Goal: Find specific page/section: Find specific page/section

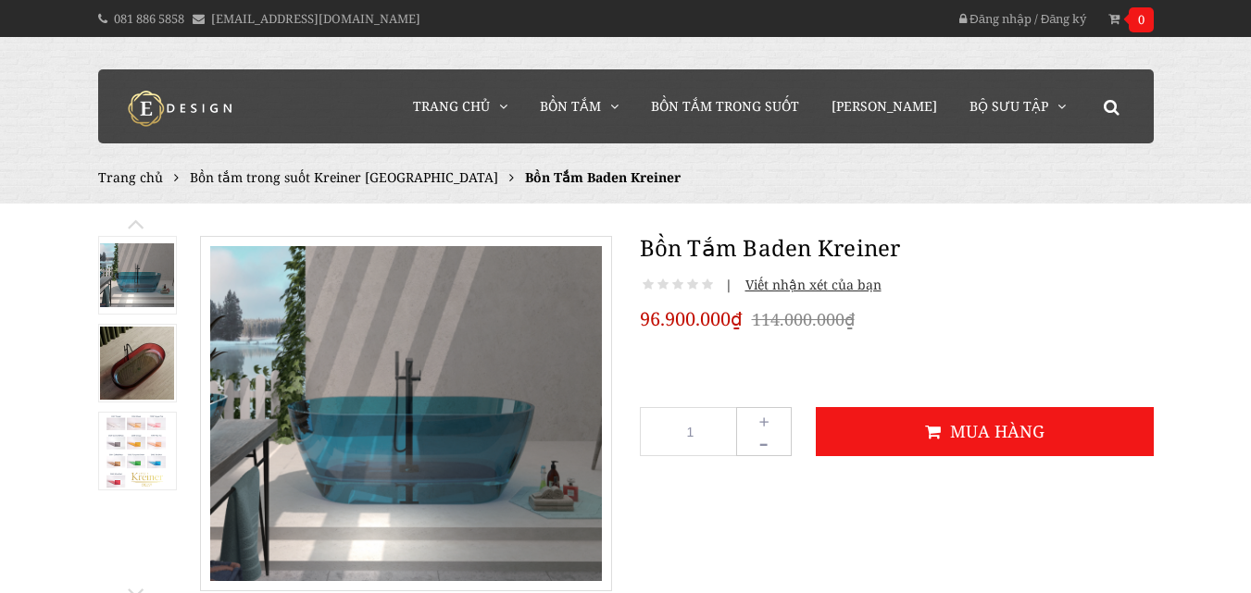
click at [333, 174] on span "Bồn tắm trong suốt Kreiner Germany" at bounding box center [344, 177] width 308 height 18
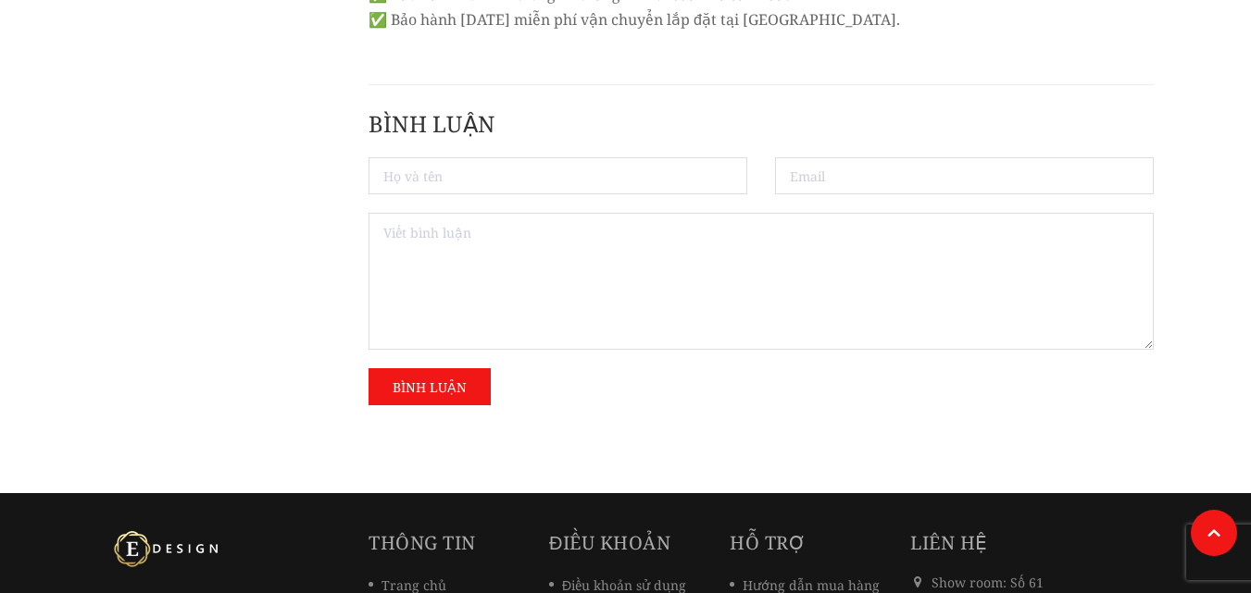
scroll to position [4647, 0]
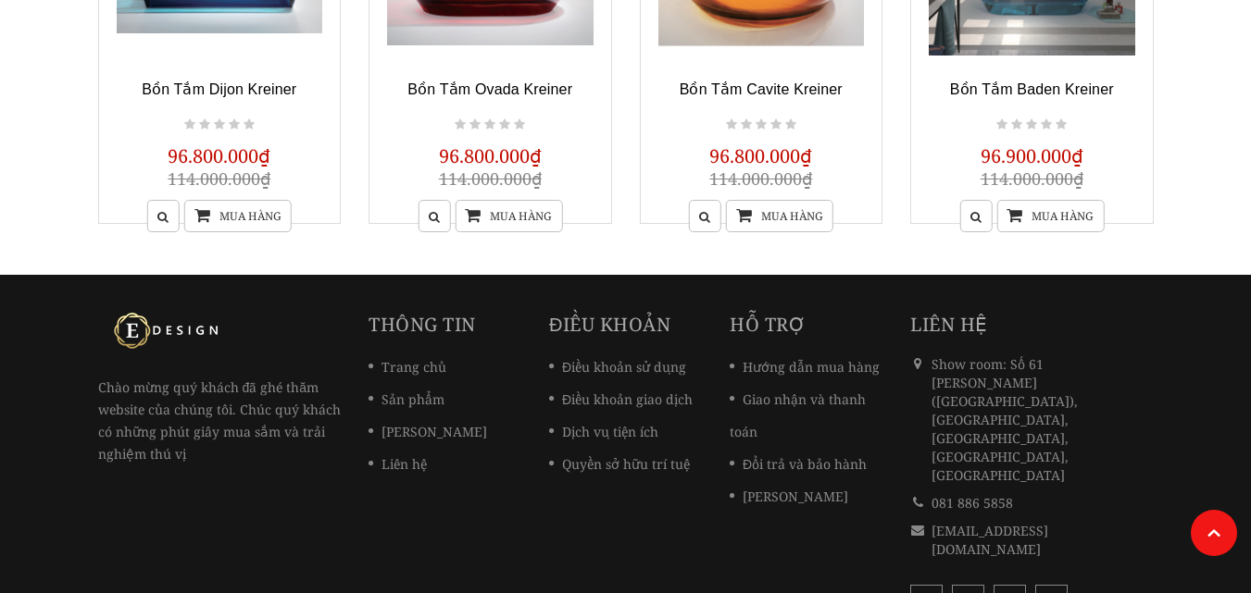
scroll to position [955, 0]
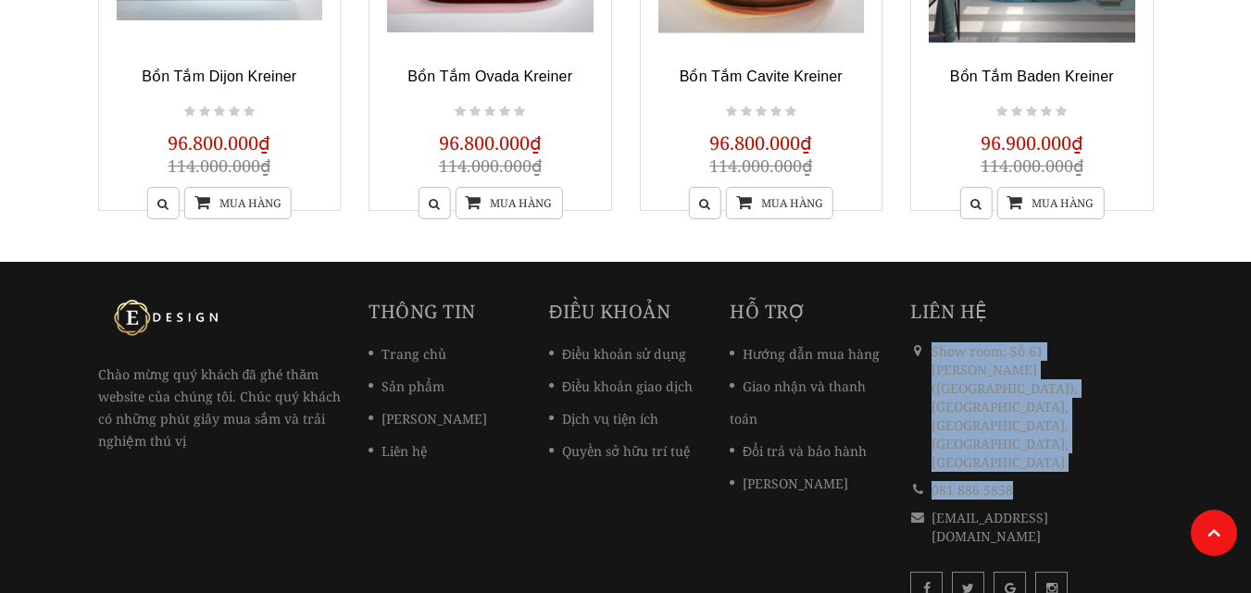
drag, startPoint x: 933, startPoint y: 362, endPoint x: 1039, endPoint y: 422, distance: 121.5
click at [1039, 422] on div "Show room: Số 61 Lưu Quang Vũ (Trung Yên 3), Trung Hòa, Cầu Giấy, Hà Nội., Hà N…" at bounding box center [1031, 451] width 243 height 227
copy div "Show room: Số 61 Lưu Quang Vũ (Trung Yên 3), Trung Hòa, Cầu Giấy, Hà Nội., Hà N…"
